Goal: Information Seeking & Learning: Learn about a topic

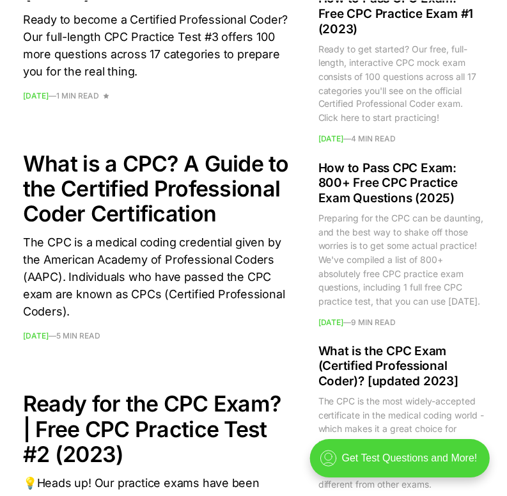
scroll to position [1870, 0]
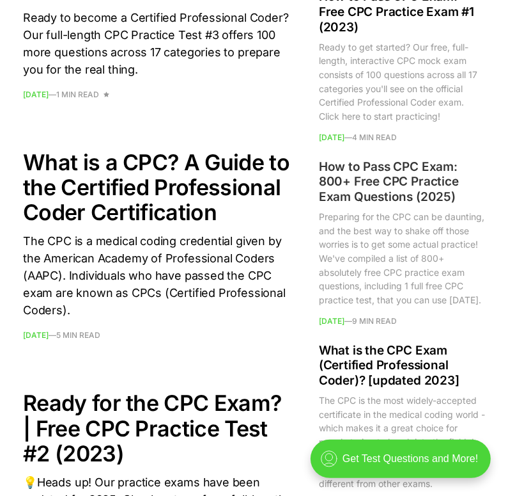
click at [349, 205] on h2 "How to Pass CPC Exam: 800+ Free CPC Practice Exam Questions (2025)" at bounding box center [402, 181] width 166 height 45
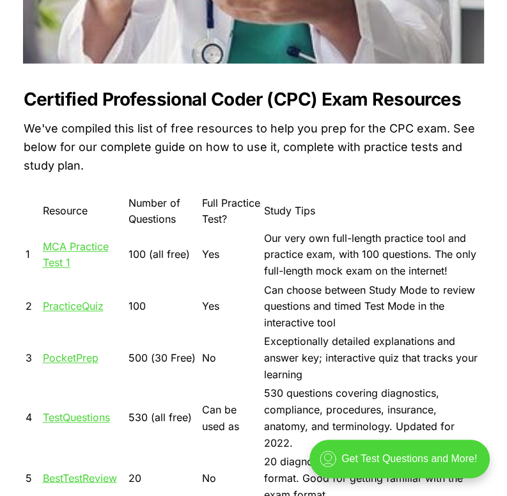
scroll to position [843, 0]
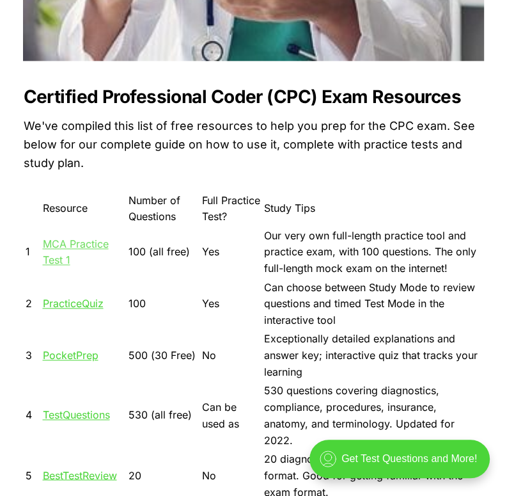
click at [77, 240] on link "MCA Practice Test 1" at bounding box center [76, 251] width 66 height 29
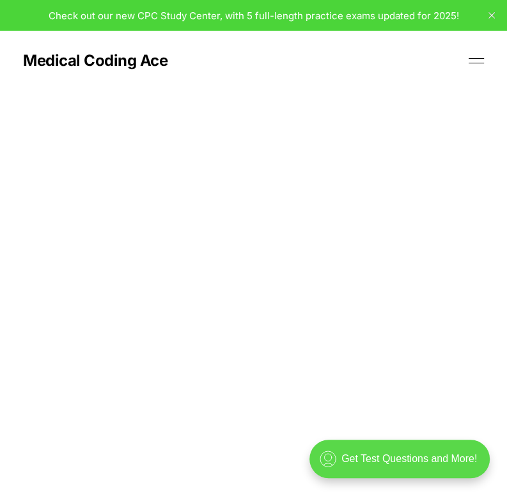
click at [393, 458] on div ".cls-1{fill:none;stroke:currentColor;stroke-linecap:round;stroke-linejoin:round…" at bounding box center [400, 458] width 180 height 38
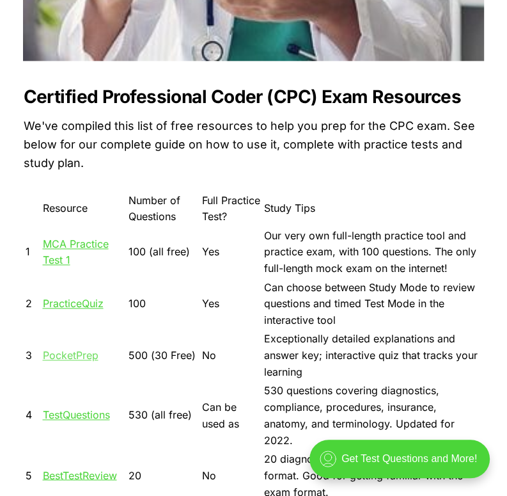
click at [64, 352] on link "PocketPrep" at bounding box center [71, 355] width 56 height 13
click at [52, 244] on link "MCA Practice Test 1" at bounding box center [76, 251] width 66 height 29
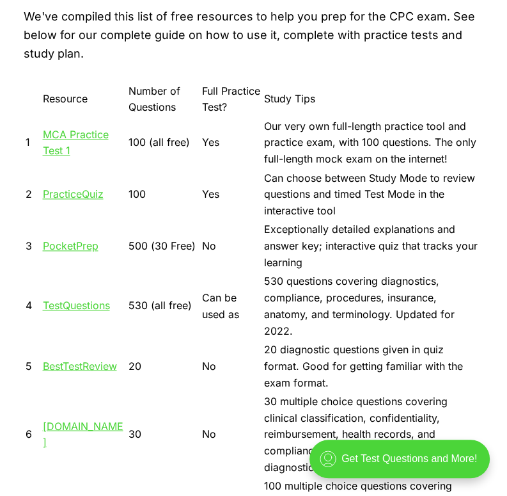
scroll to position [960, 0]
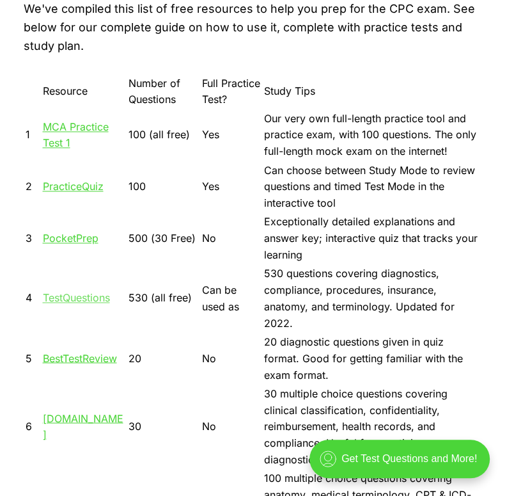
click at [59, 291] on link "TestQuestions" at bounding box center [76, 297] width 67 height 13
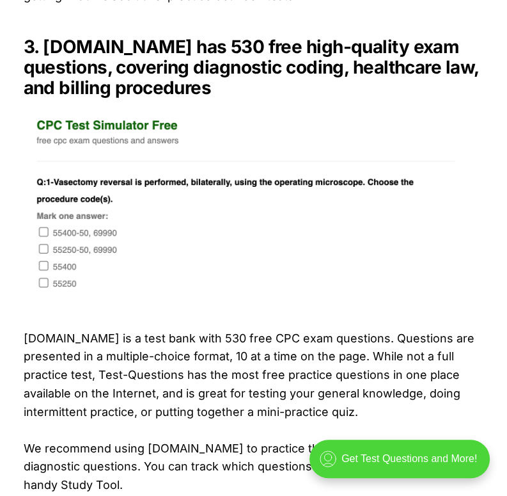
scroll to position [2821, 0]
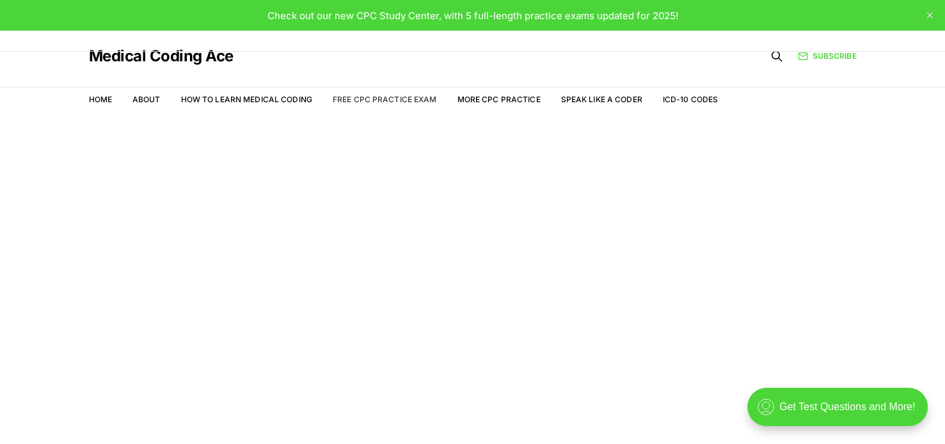
click at [389, 98] on link "Free CPC Practice Exam" at bounding box center [385, 100] width 104 height 10
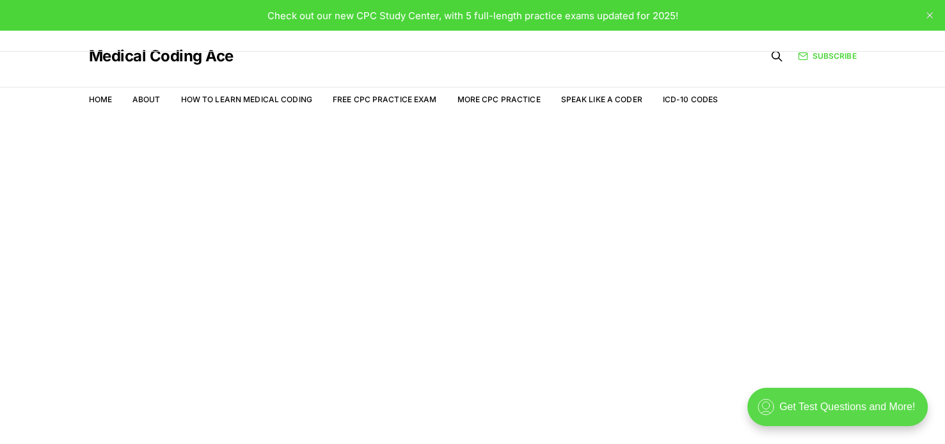
click at [828, 404] on div ".cls-1{fill:none;stroke:currentColor;stroke-linecap:round;stroke-linejoin:round…" at bounding box center [837, 407] width 180 height 38
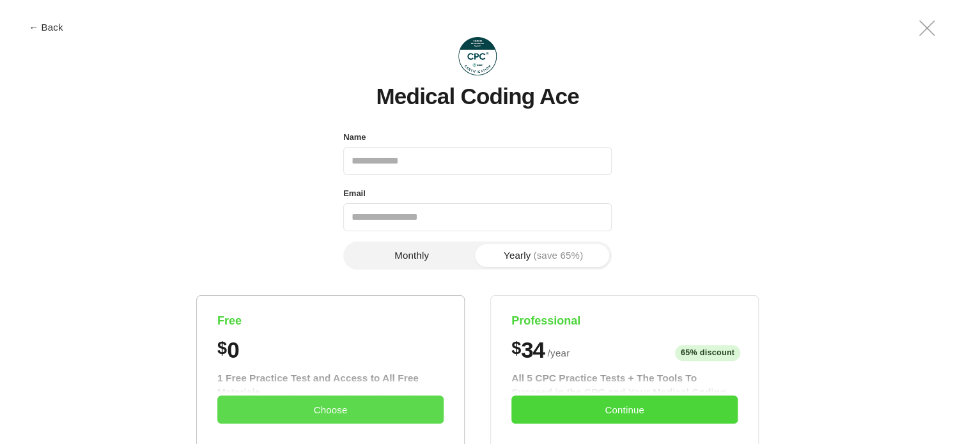
click at [379, 400] on button "Choose" at bounding box center [330, 410] width 226 height 28
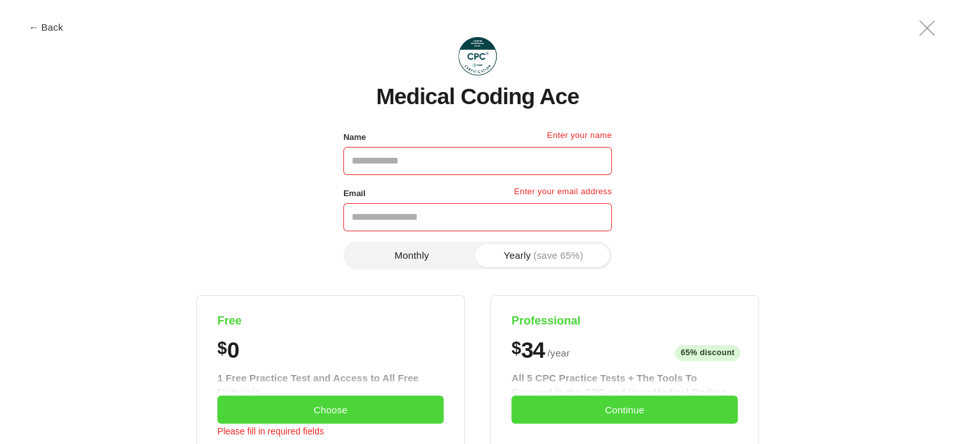
click at [381, 153] on input "Name" at bounding box center [477, 161] width 269 height 28
type input "**********"
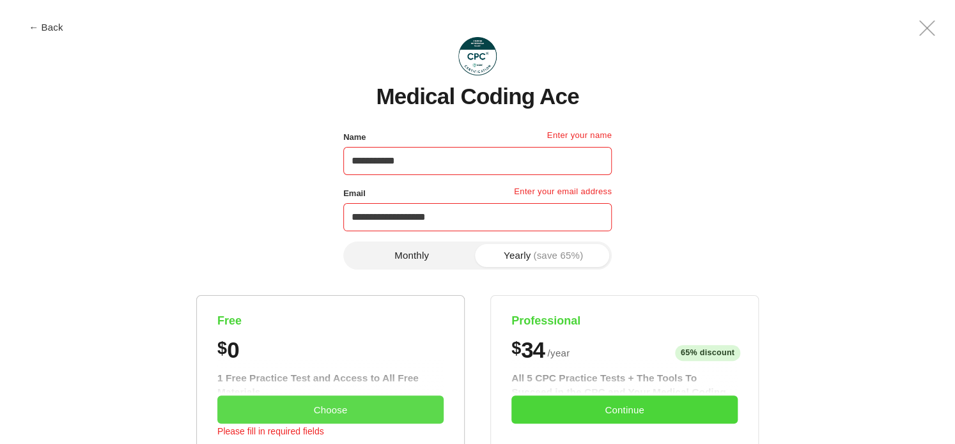
type input "**********"
click at [391, 413] on button "Choose" at bounding box center [330, 410] width 226 height 28
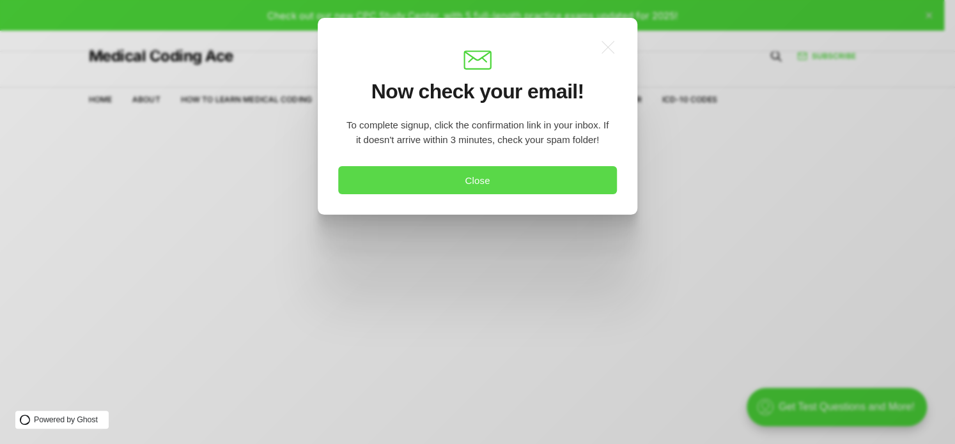
click at [439, 185] on button "Close" at bounding box center [477, 180] width 279 height 28
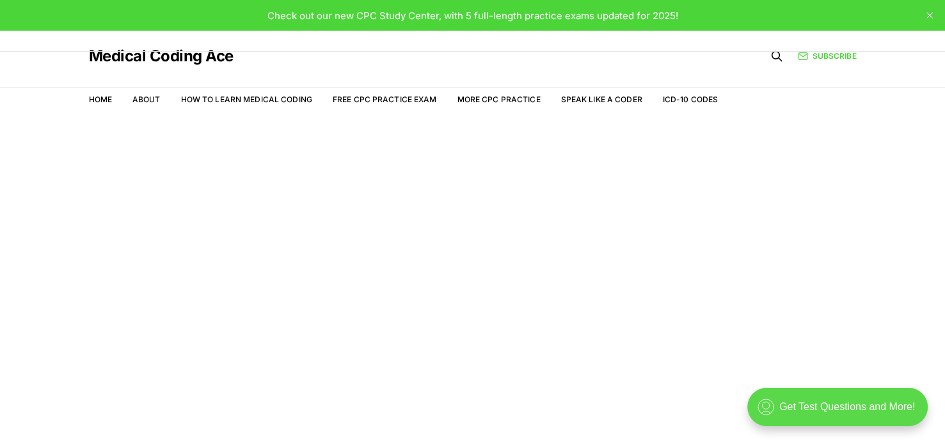
click at [840, 398] on div ".cls-1{fill:none;stroke:currentColor;stroke-linecap:round;stroke-linejoin:round…" at bounding box center [837, 407] width 180 height 38
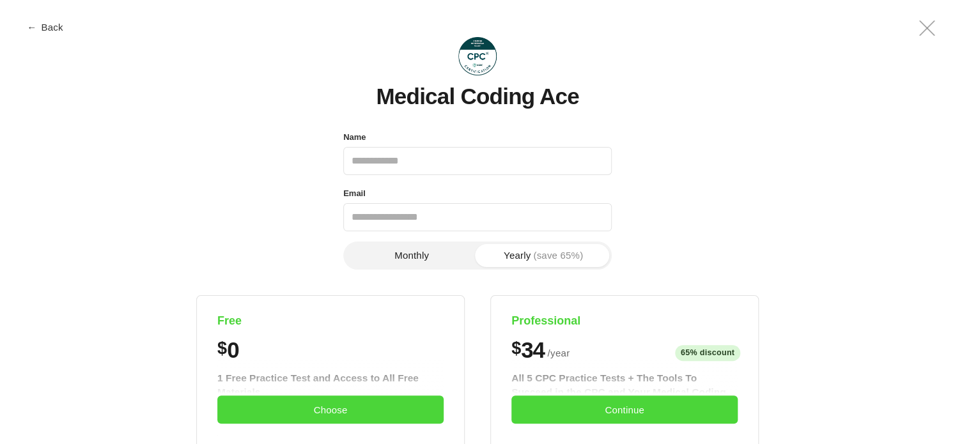
click at [49, 27] on button "← Back" at bounding box center [45, 27] width 51 height 10
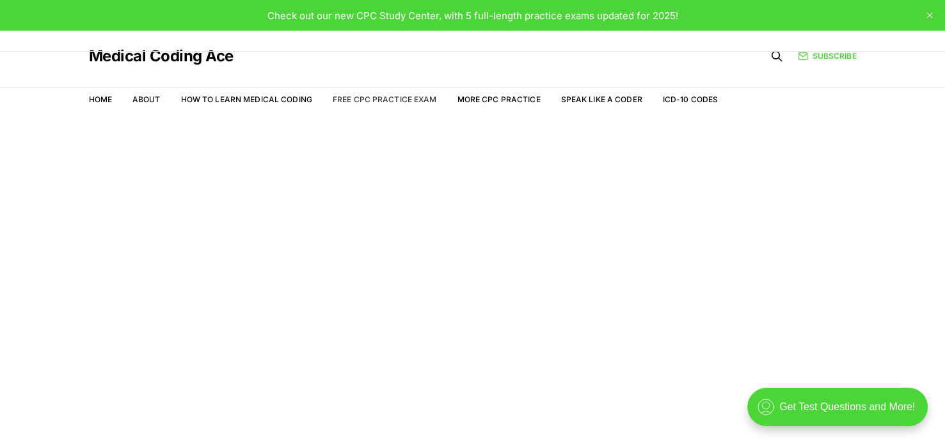
click at [350, 100] on link "Free CPC Practice Exam" at bounding box center [385, 100] width 104 height 10
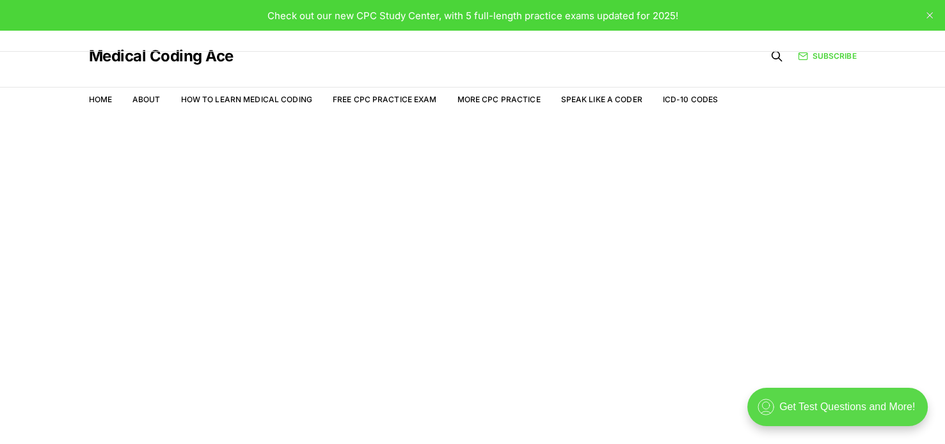
click at [819, 411] on div ".cls-1{fill:none;stroke:currentColor;stroke-linecap:round;stroke-linejoin:round…" at bounding box center [837, 407] width 180 height 38
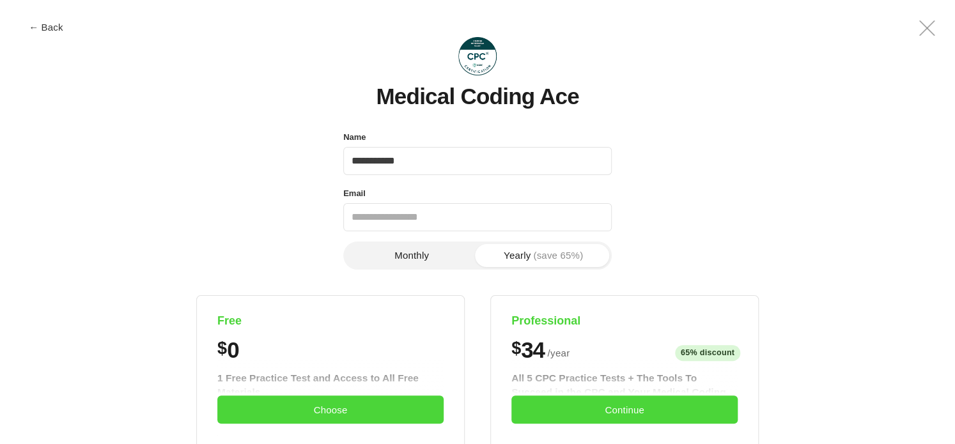
type input "**********"
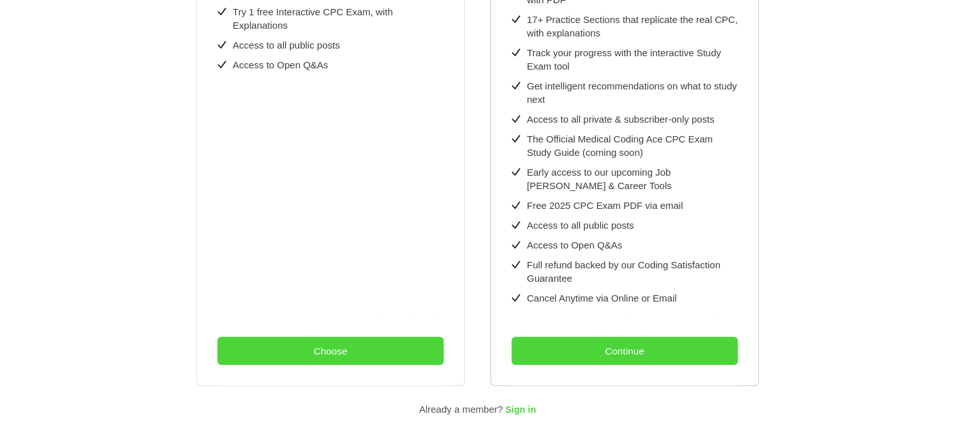
scroll to position [445, 0]
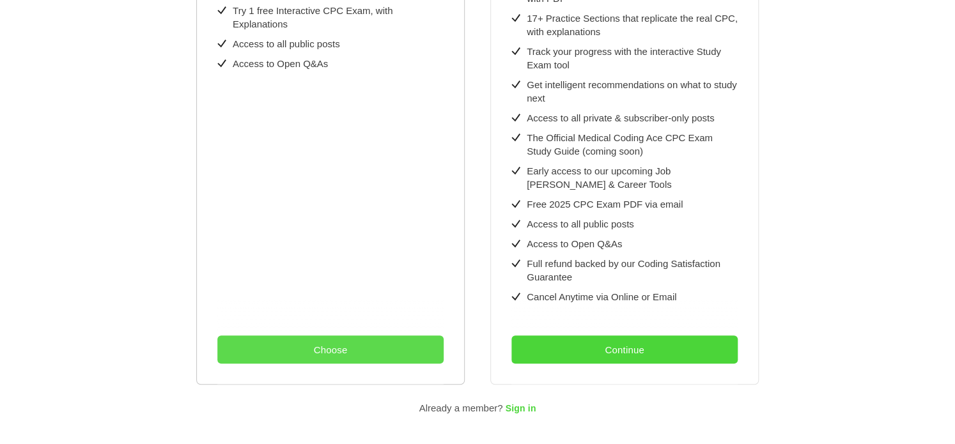
type input "**********"
click at [377, 337] on button "Choose" at bounding box center [330, 350] width 226 height 28
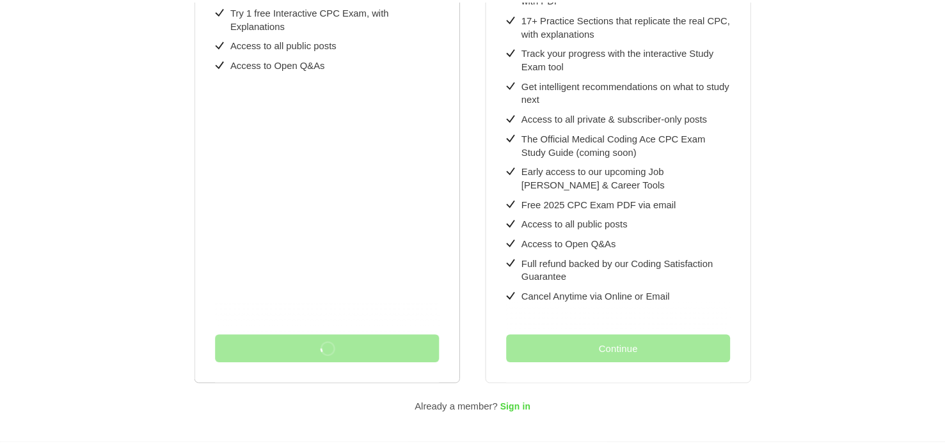
scroll to position [0, 0]
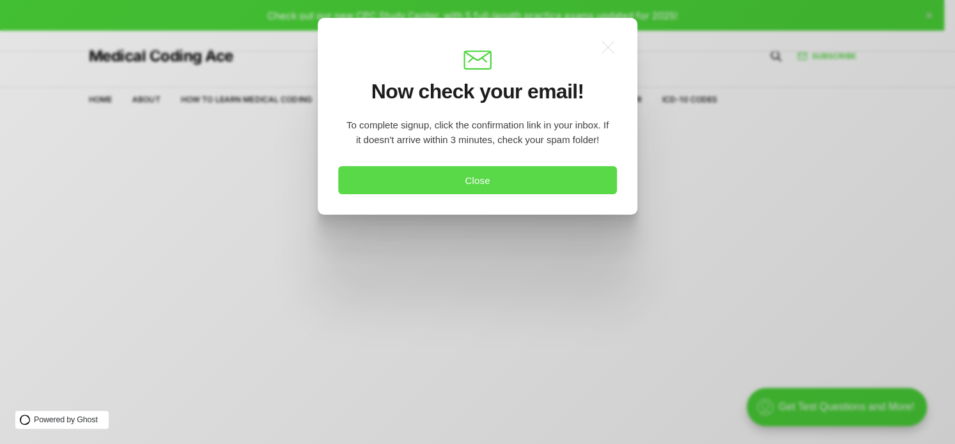
click at [448, 182] on button "Close" at bounding box center [477, 180] width 279 height 28
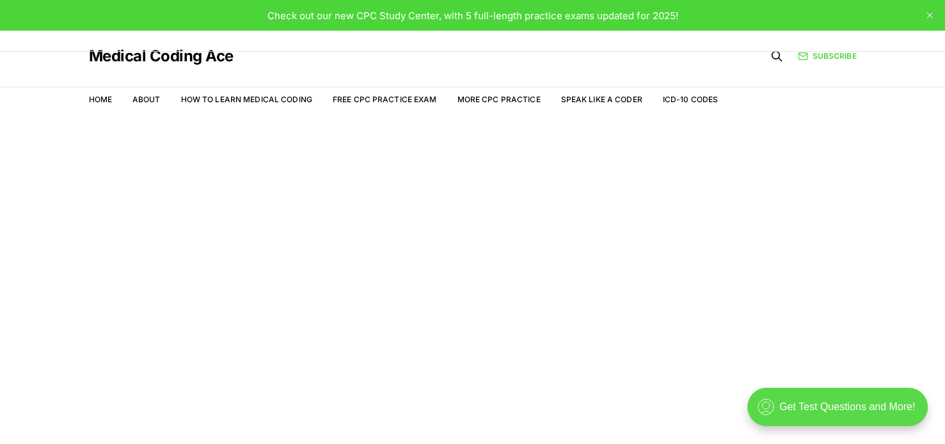
click at [797, 403] on div ".cls-1{fill:none;stroke:currentColor;stroke-linecap:round;stroke-linejoin:round…" at bounding box center [837, 407] width 180 height 38
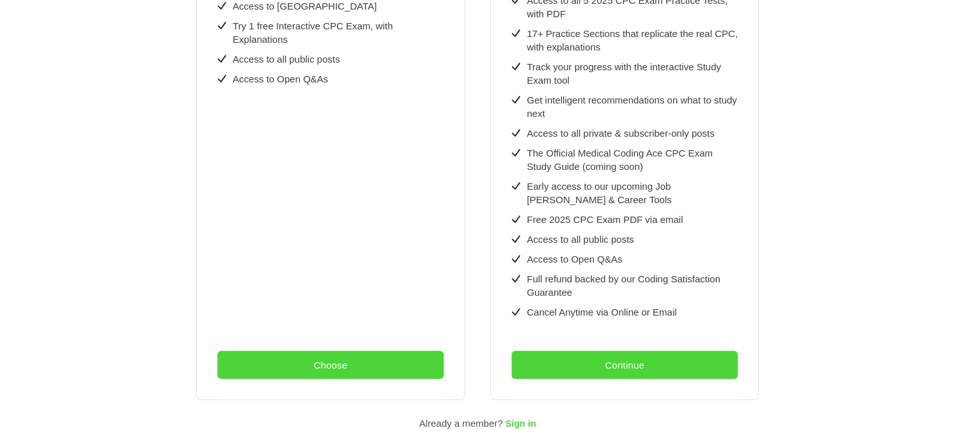
scroll to position [467, 0]
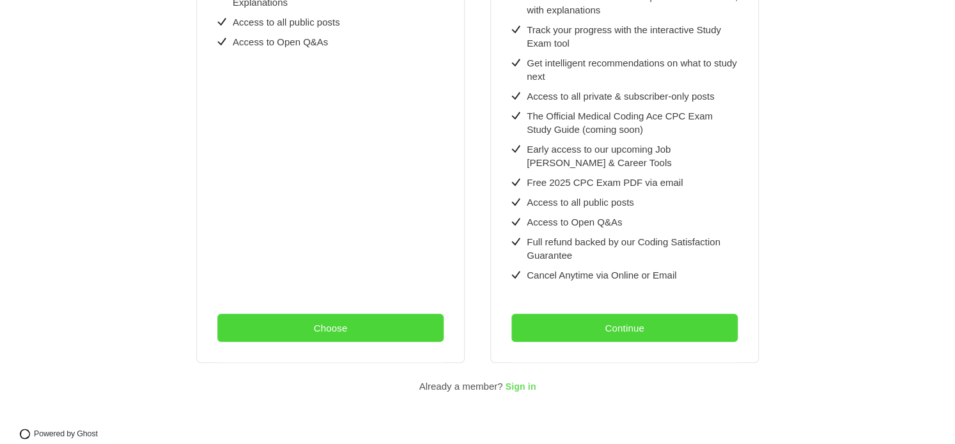
click at [511, 382] on span "Sign in" at bounding box center [520, 387] width 31 height 10
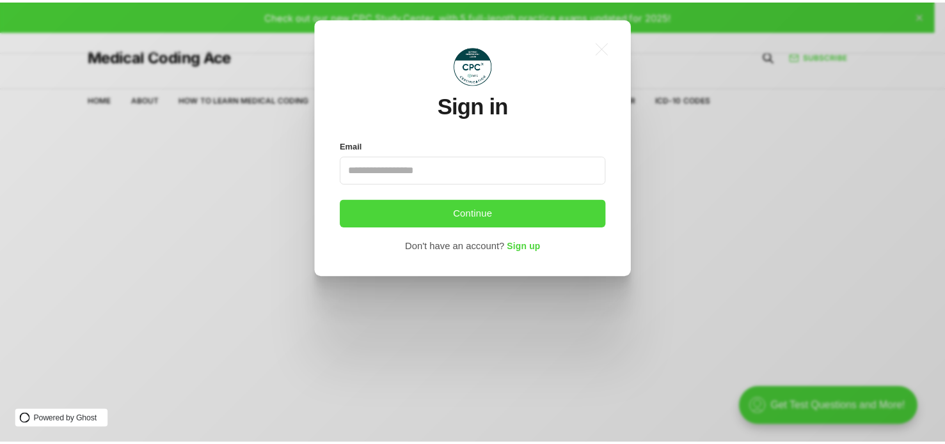
scroll to position [0, 0]
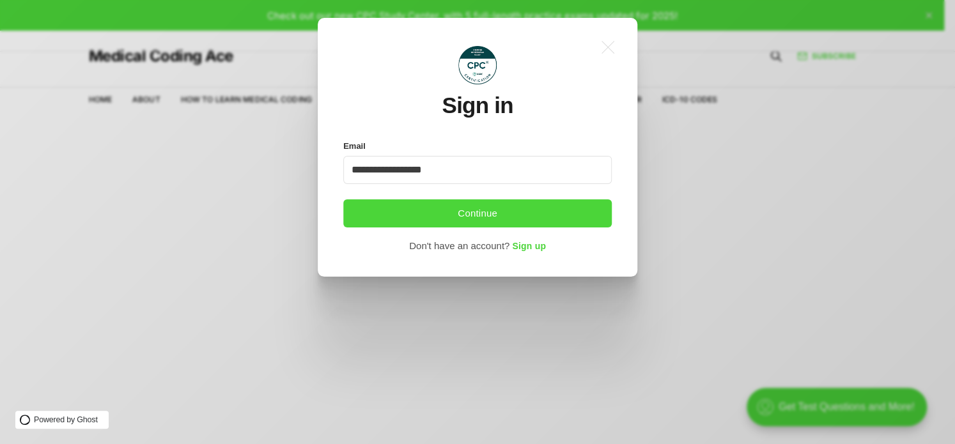
type input "**********"
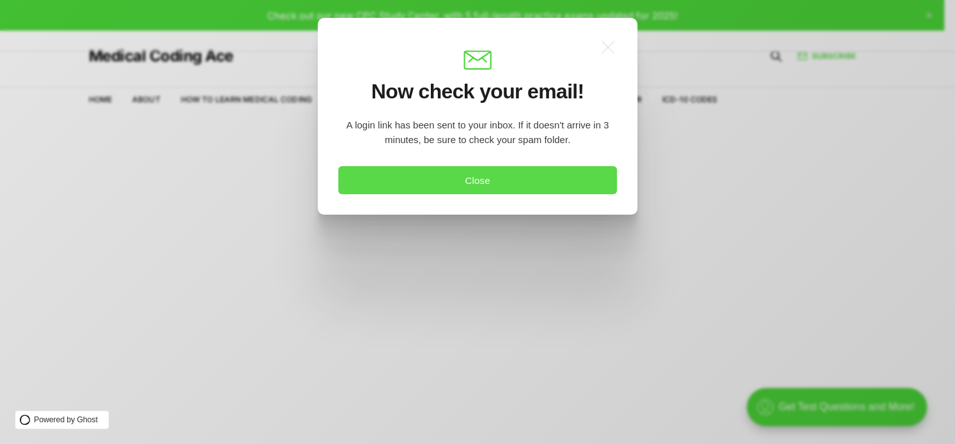
click at [457, 178] on button "Close" at bounding box center [477, 180] width 279 height 28
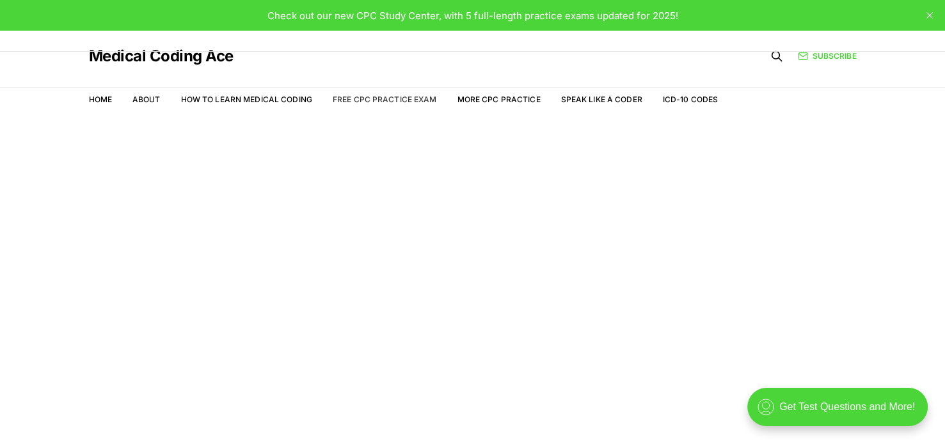
click at [409, 100] on link "Free CPC Practice Exam" at bounding box center [385, 100] width 104 height 10
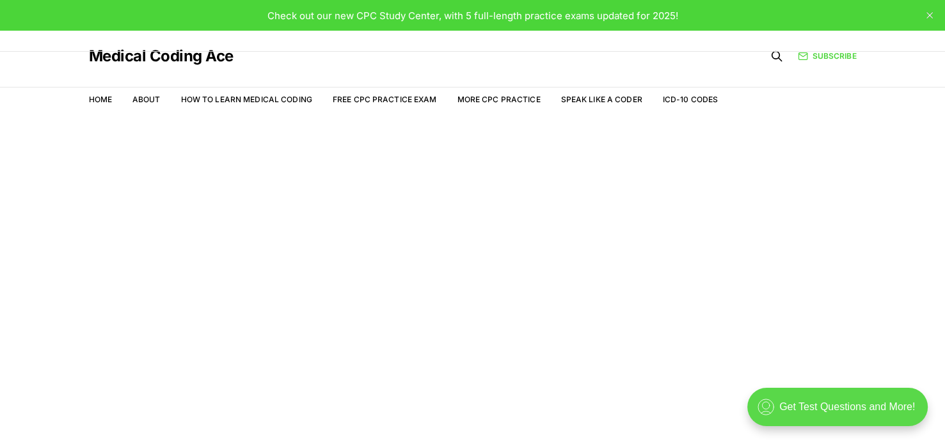
click at [789, 412] on div ".cls-1{fill:none;stroke:currentColor;stroke-linecap:round;stroke-linejoin:round…" at bounding box center [837, 407] width 180 height 38
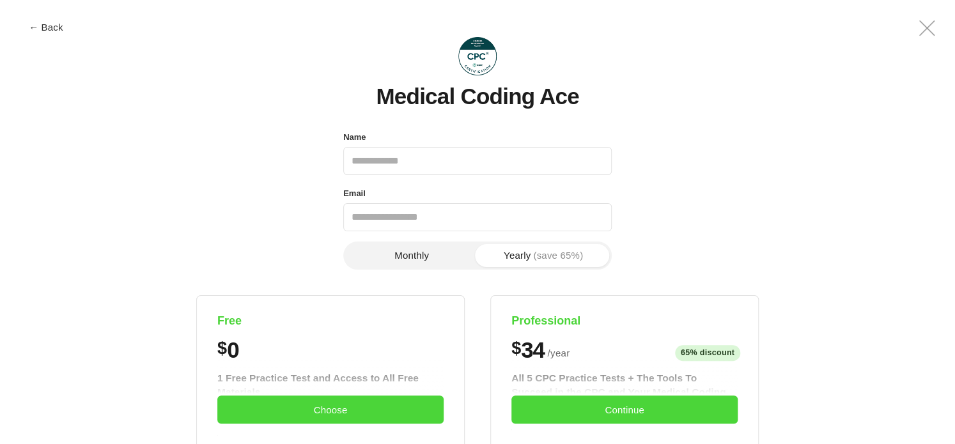
scroll to position [467, 0]
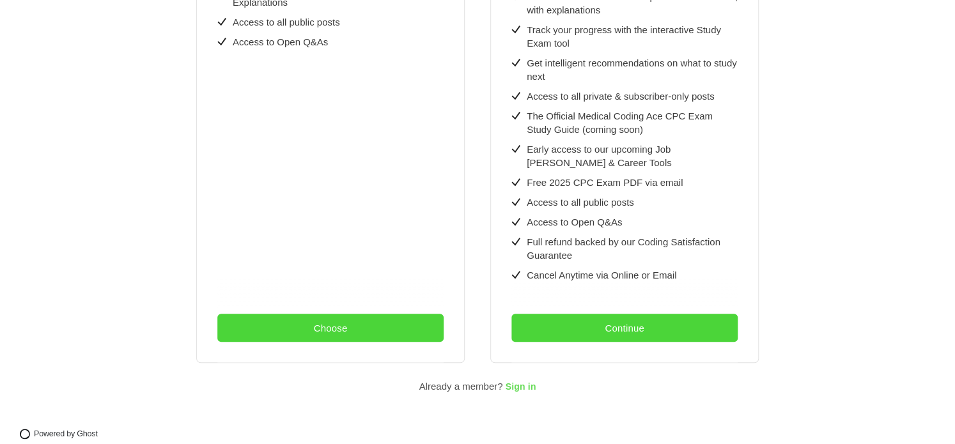
click at [522, 382] on span "Sign in" at bounding box center [520, 387] width 31 height 10
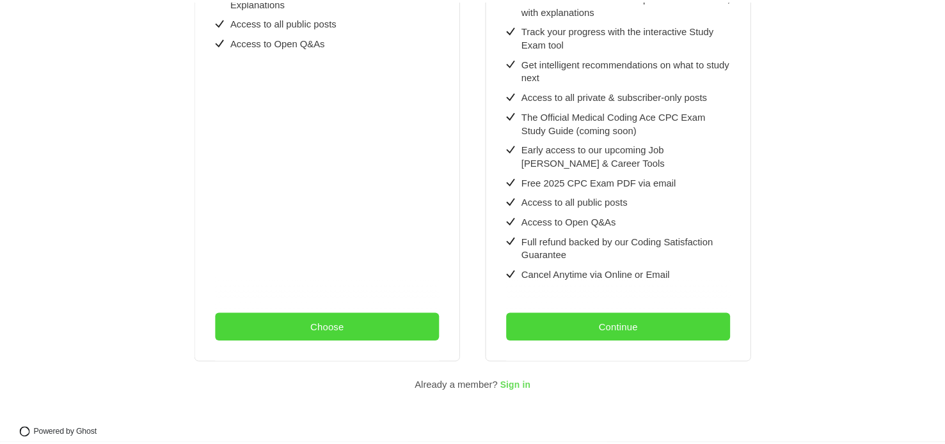
scroll to position [0, 0]
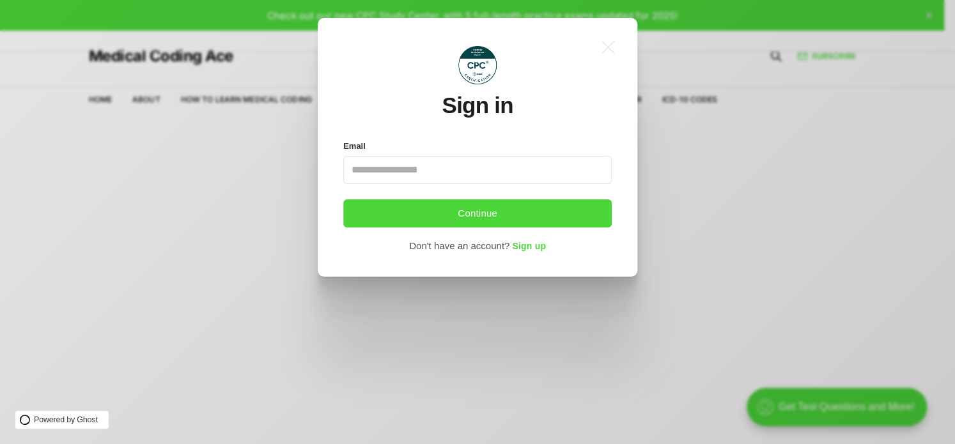
click at [648, 184] on div ".a{fill:none;stroke:currentColor;stroke-linecap:round;stroke-linejoin:round;str…" at bounding box center [487, 222] width 975 height 444
